Goal: Task Accomplishment & Management: Manage account settings

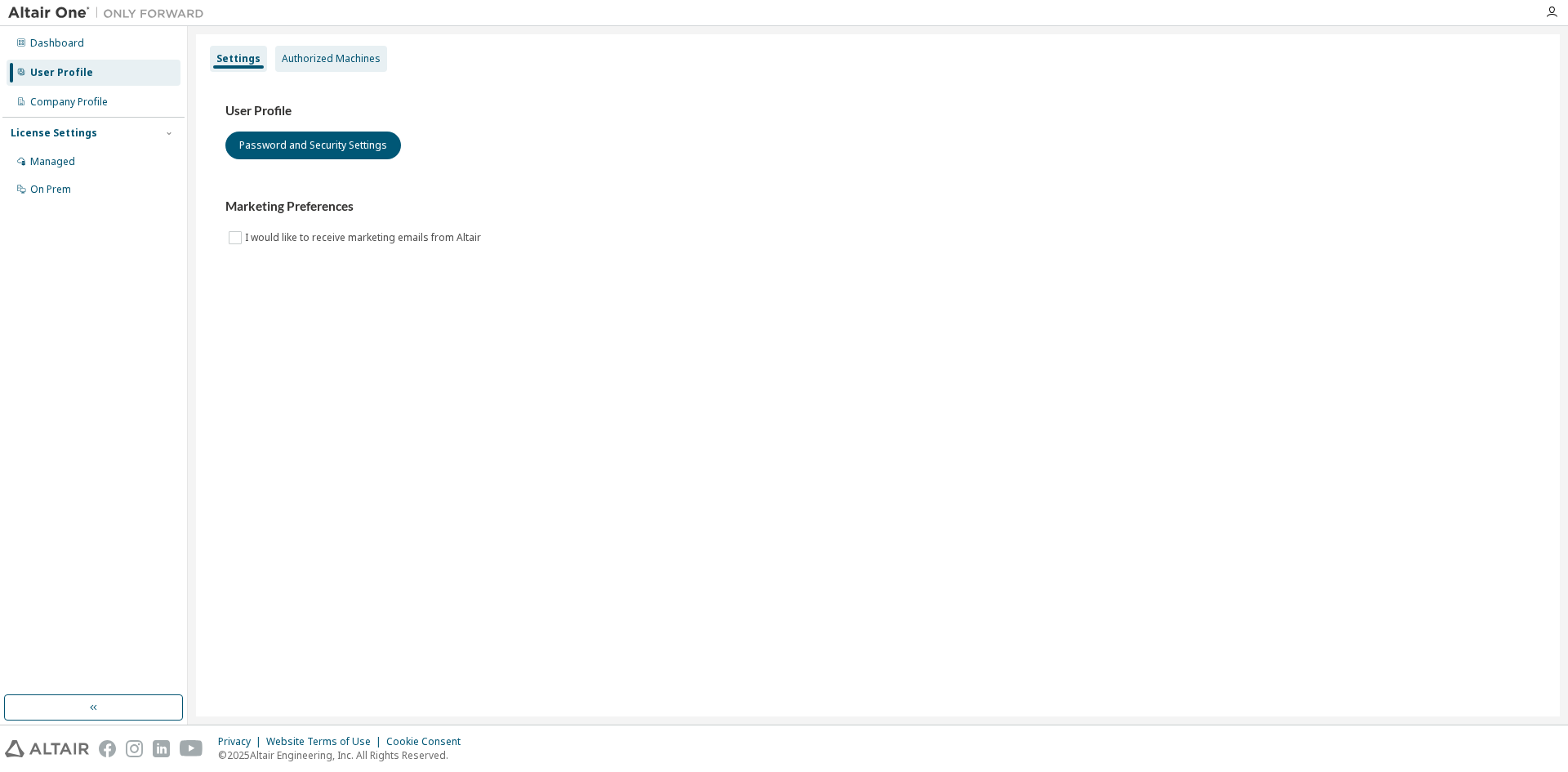
click at [373, 60] on div "Authorized Machines" at bounding box center [331, 59] width 98 height 13
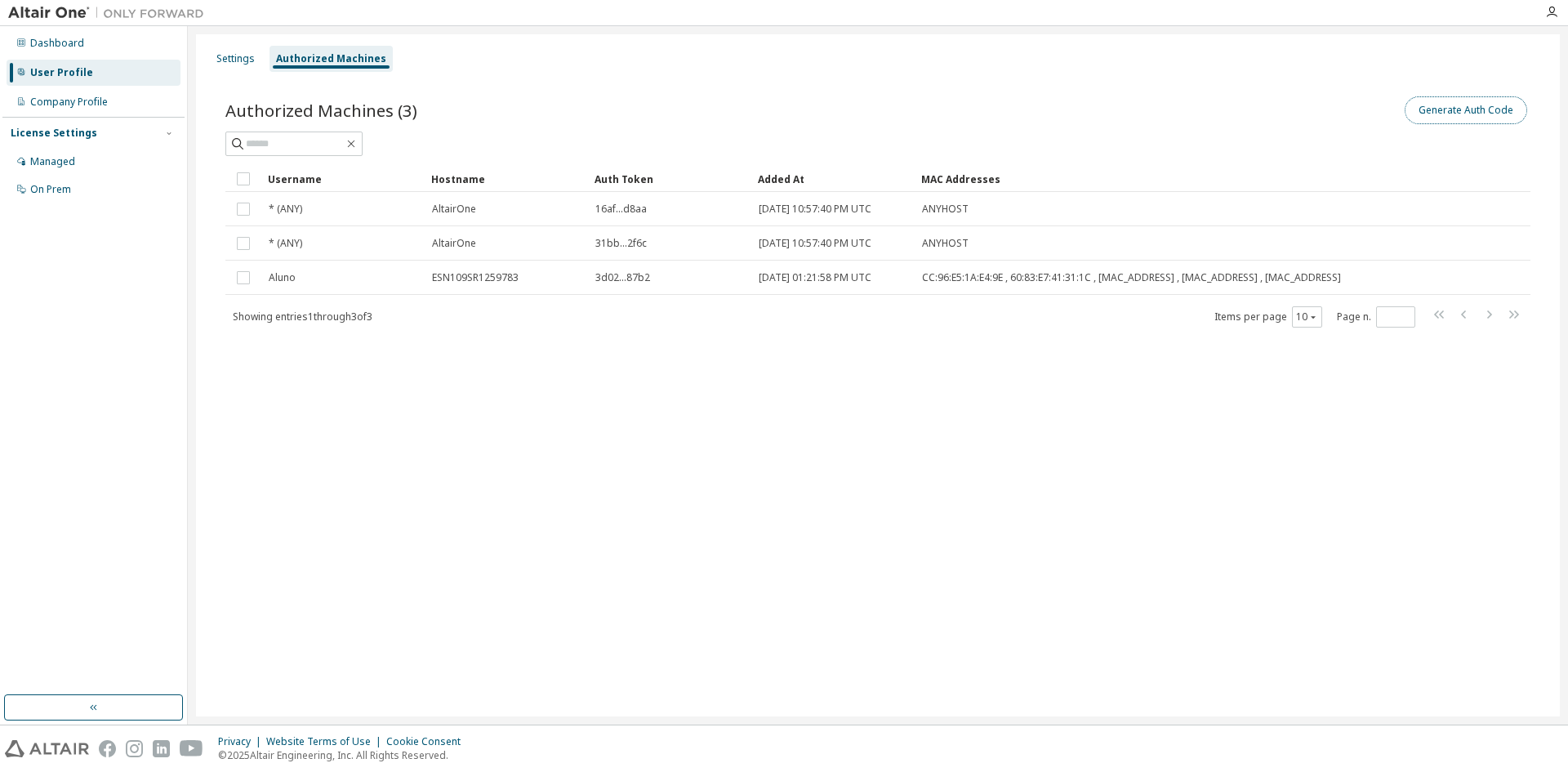
click at [1469, 114] on button "Generate Auth Code" at bounding box center [1466, 110] width 123 height 27
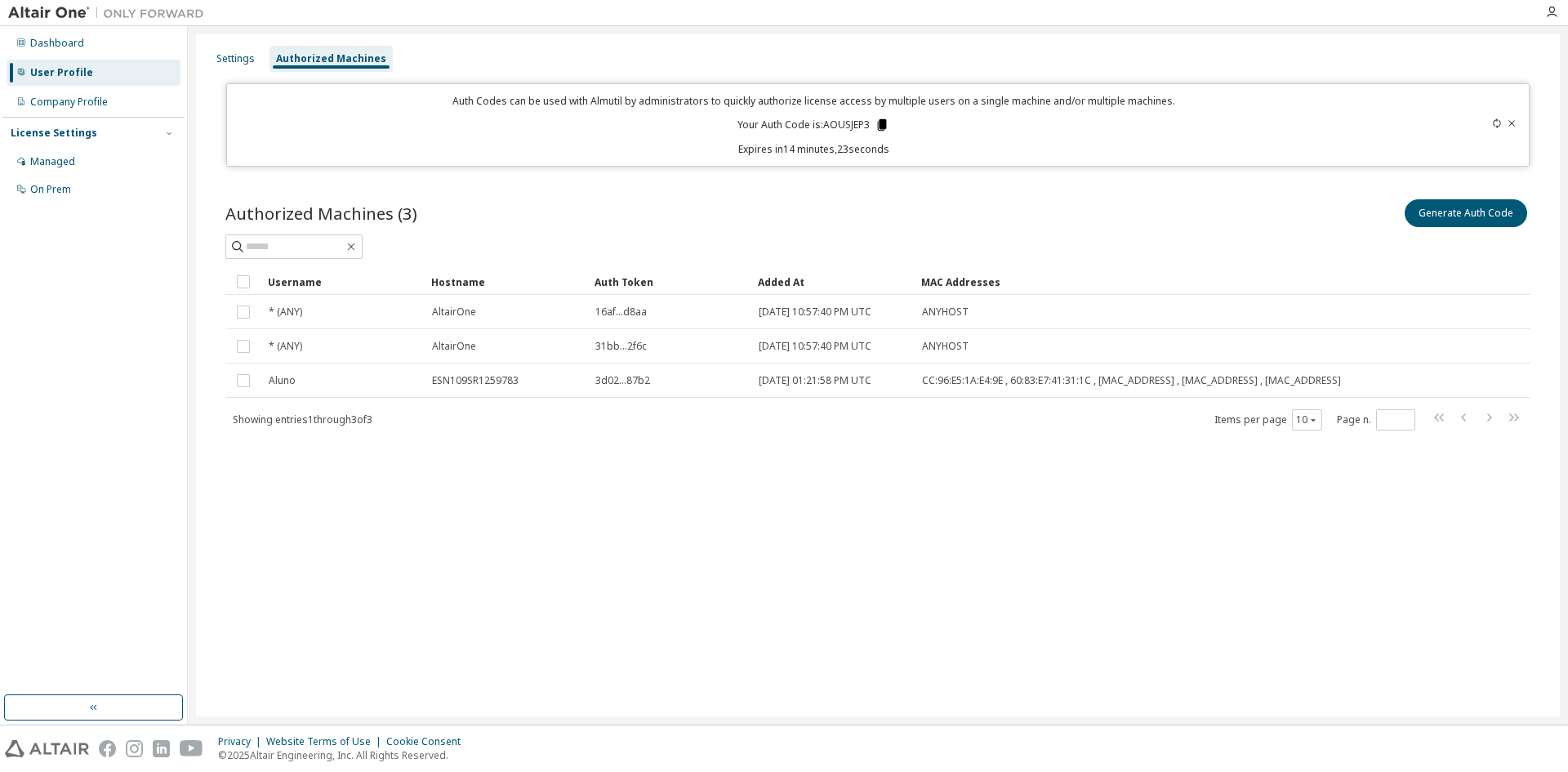
click at [881, 124] on icon at bounding box center [881, 125] width 9 height 11
click at [97, 110] on div "Company Profile" at bounding box center [94, 102] width 174 height 26
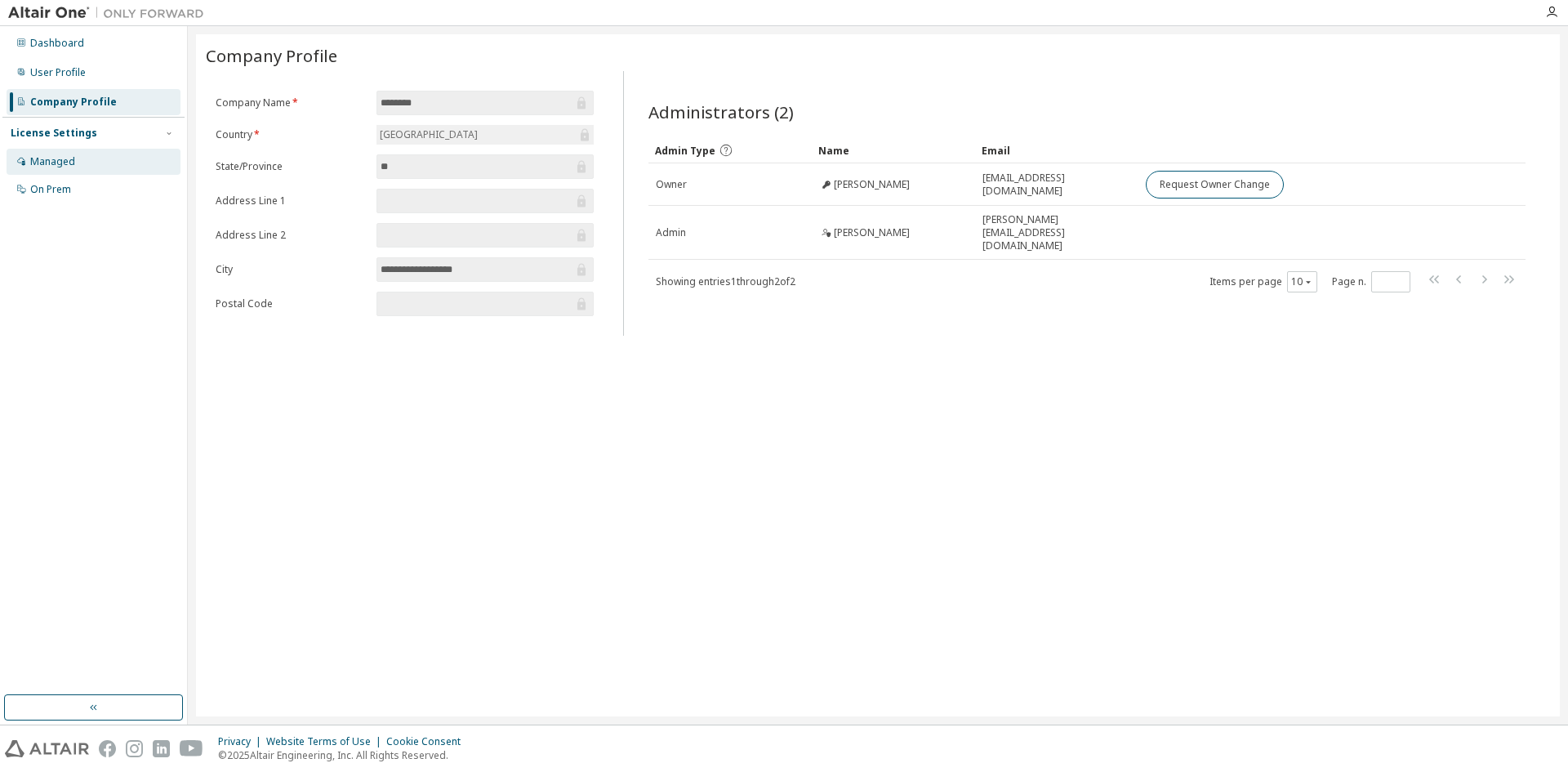
click at [87, 159] on div "Managed" at bounding box center [94, 162] width 174 height 26
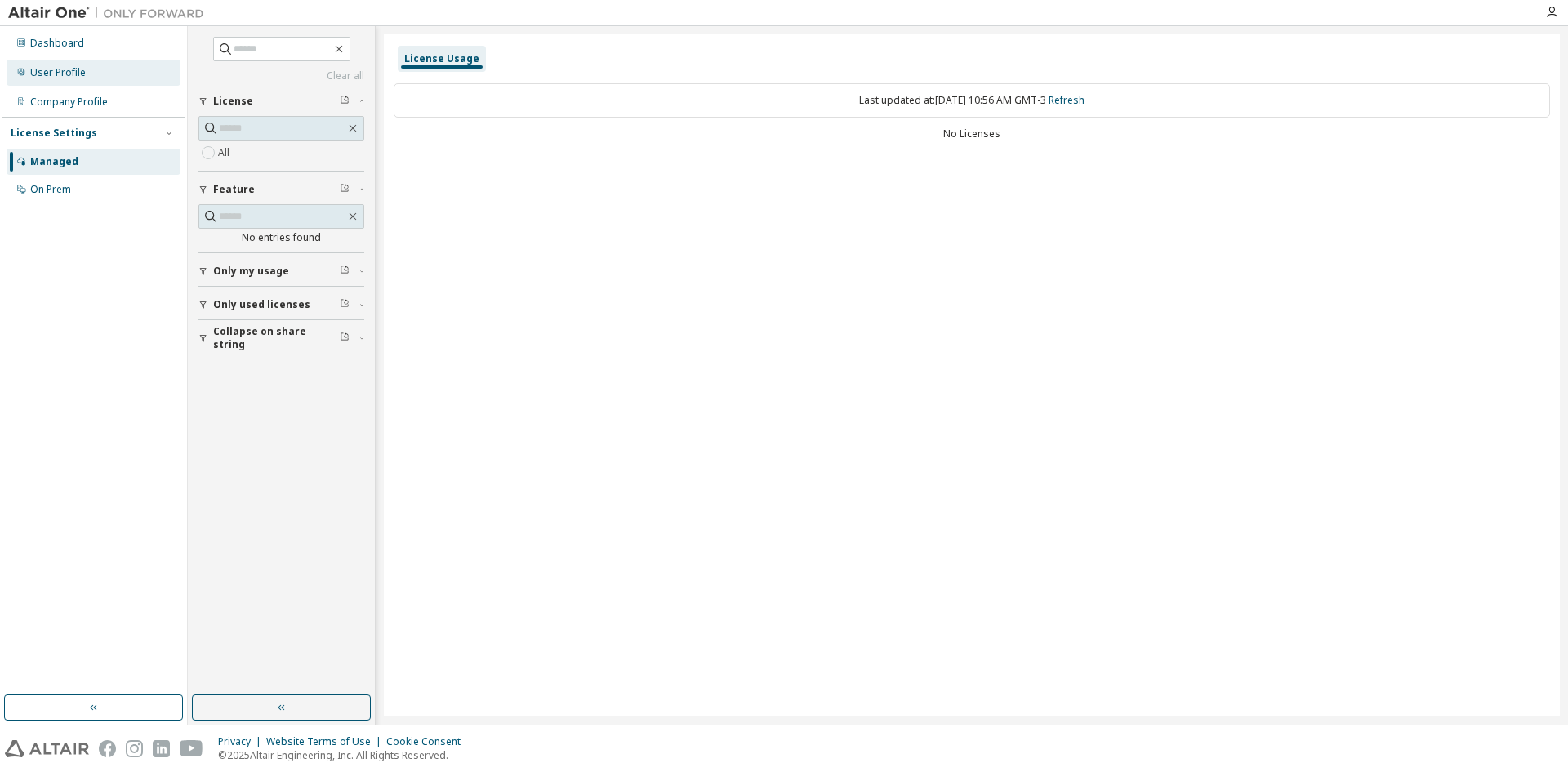
click at [91, 72] on div "User Profile" at bounding box center [94, 73] width 174 height 26
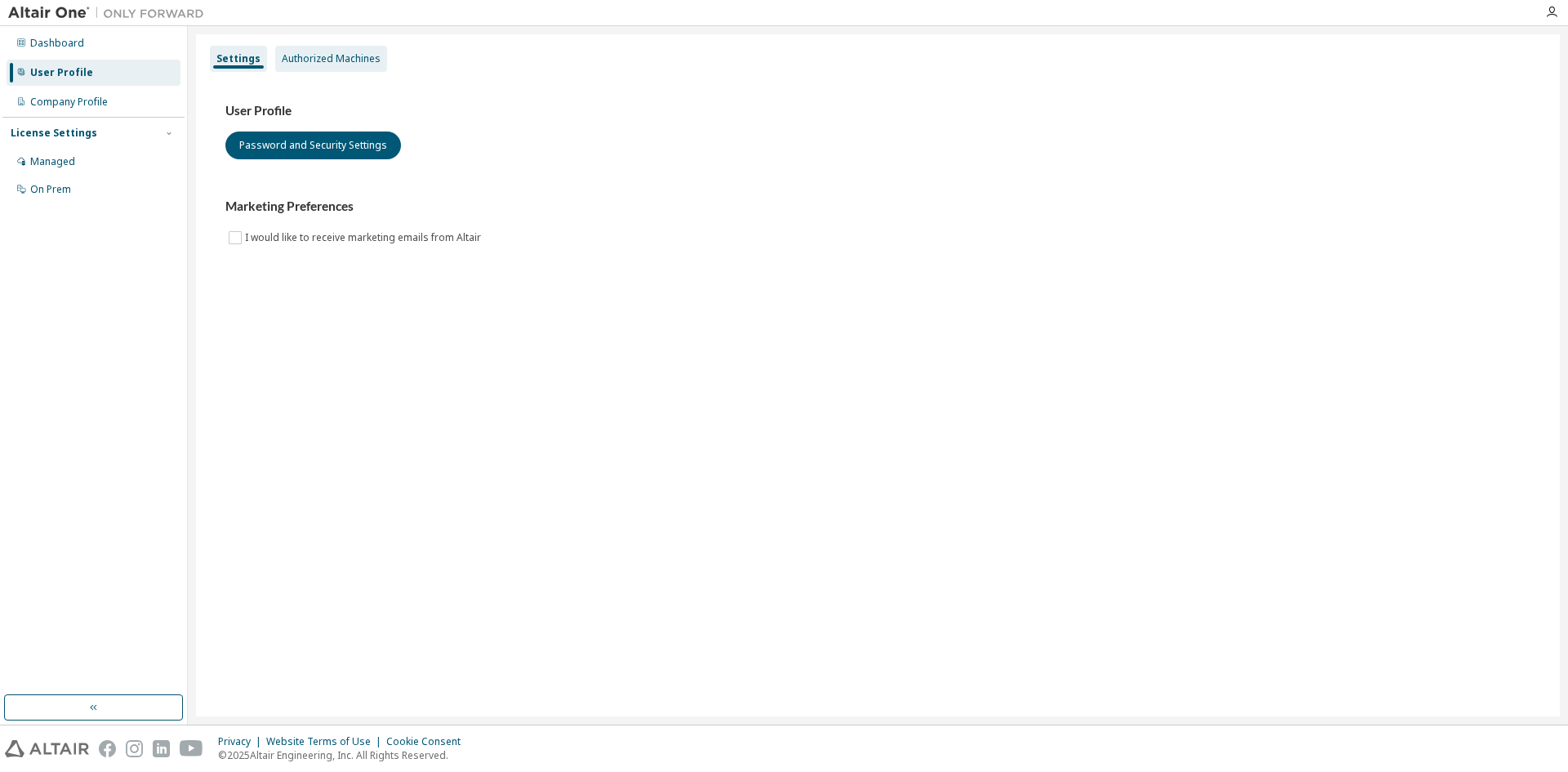
click at [336, 58] on div "Authorized Machines" at bounding box center [331, 59] width 98 height 13
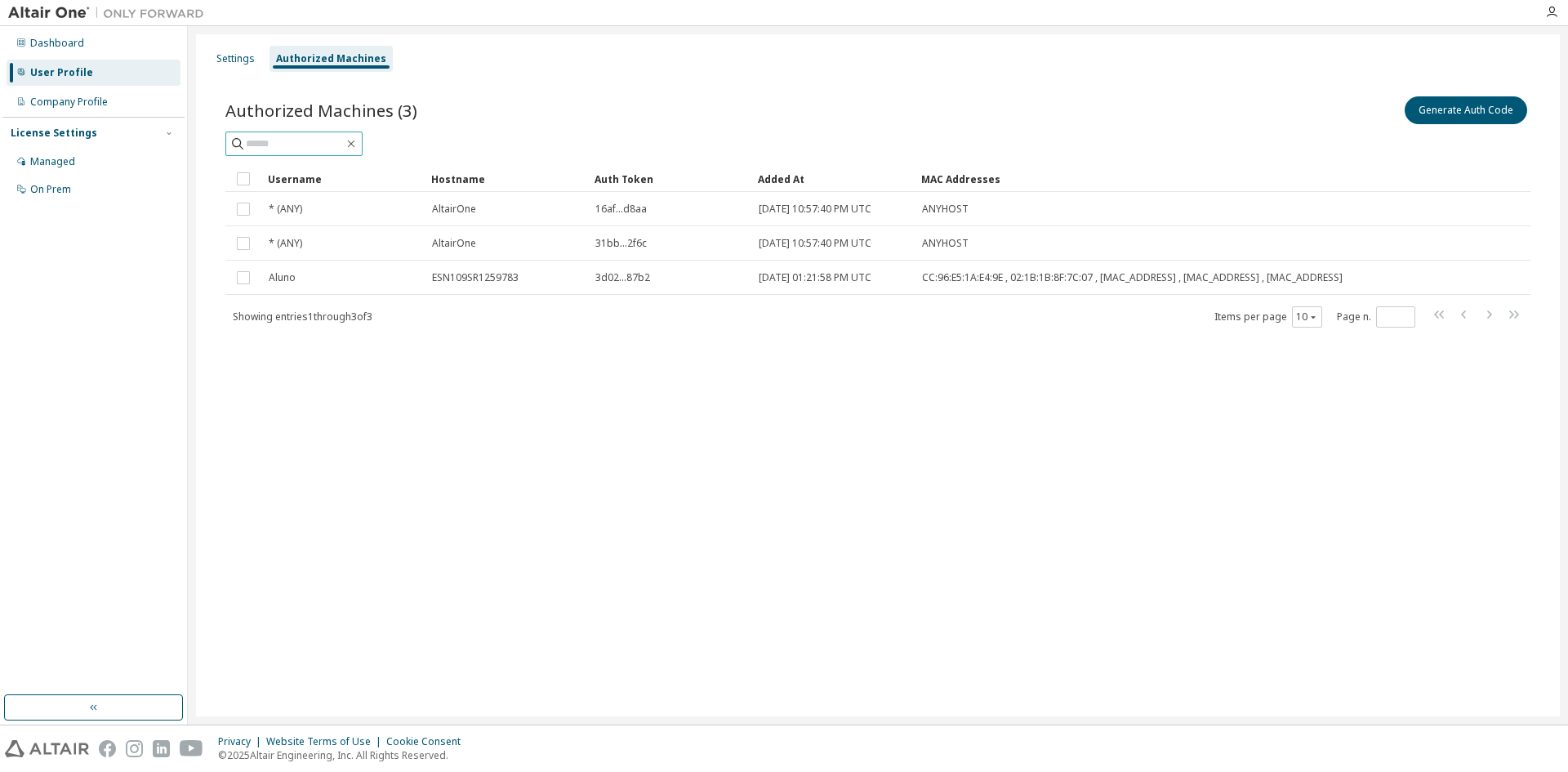
click at [343, 143] on input "text" at bounding box center [295, 143] width 98 height 16
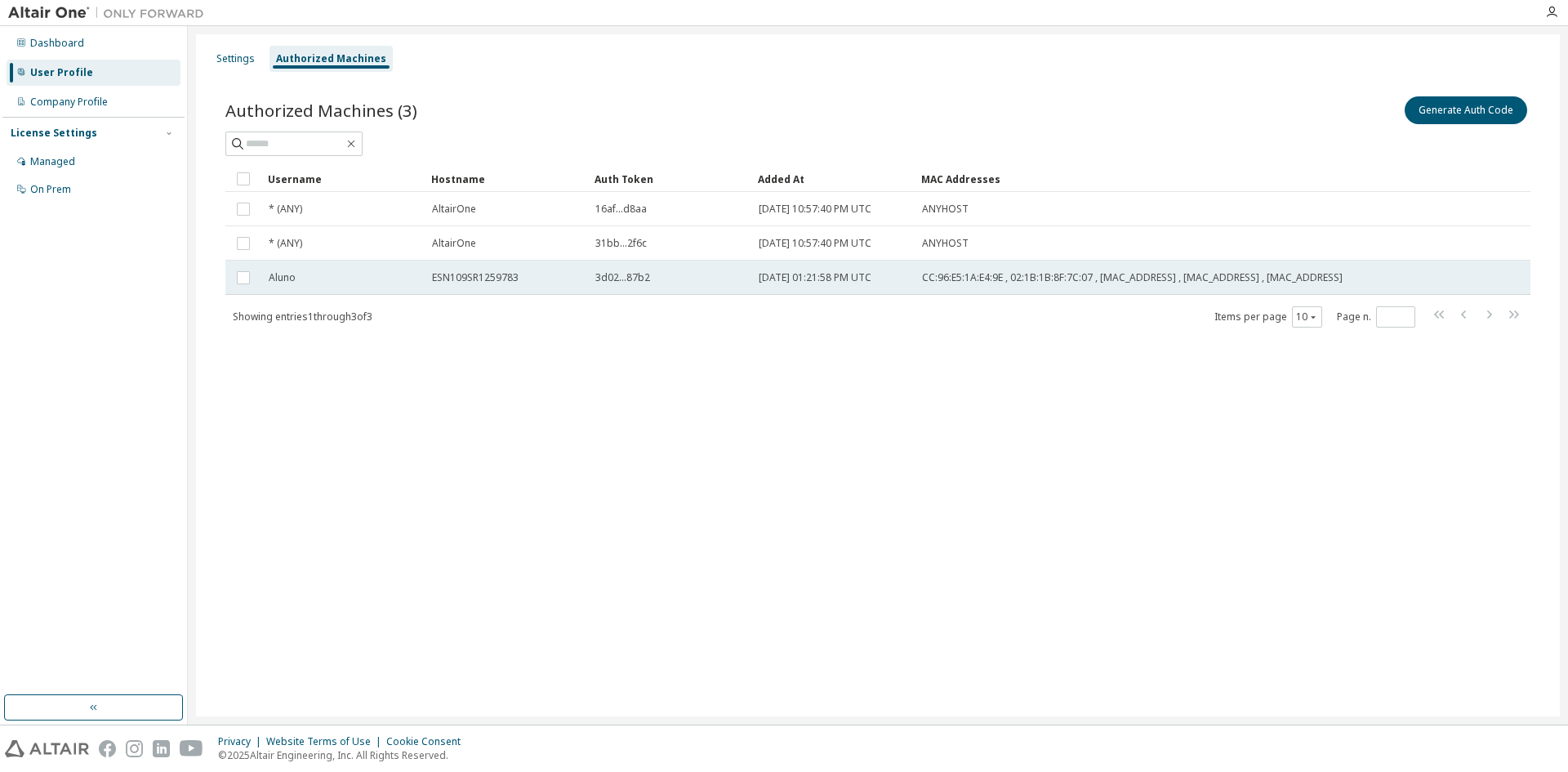
click at [621, 282] on span "3d02...87b2" at bounding box center [622, 278] width 55 height 13
click at [794, 274] on span "[DATE] 01:21:58 PM UTC" at bounding box center [814, 278] width 113 height 13
